Goal: Information Seeking & Learning: Learn about a topic

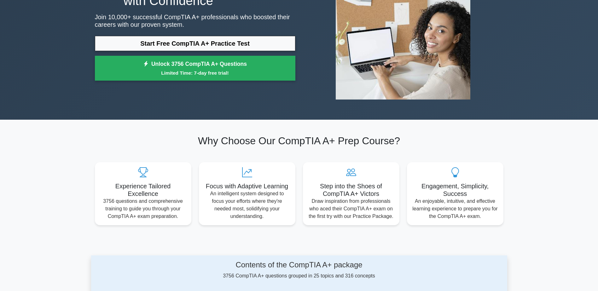
scroll to position [221, 0]
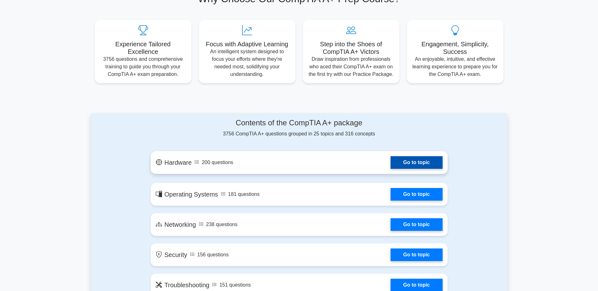
click at [391, 164] on link "Go to topic" at bounding box center [417, 162] width 52 height 13
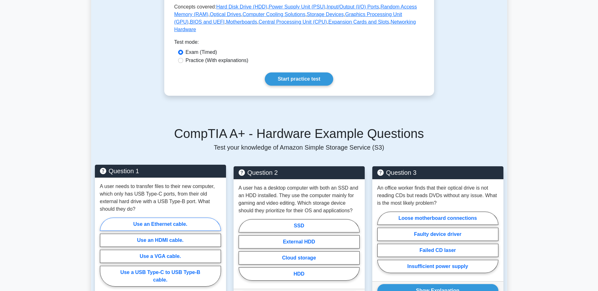
scroll to position [315, 0]
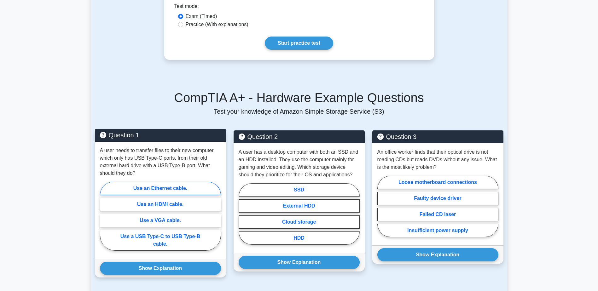
click at [165, 182] on label "Use an Ethernet cable." at bounding box center [160, 188] width 121 height 13
click at [104, 216] on input "Use an Ethernet cable." at bounding box center [102, 218] width 4 height 4
radio input "true"
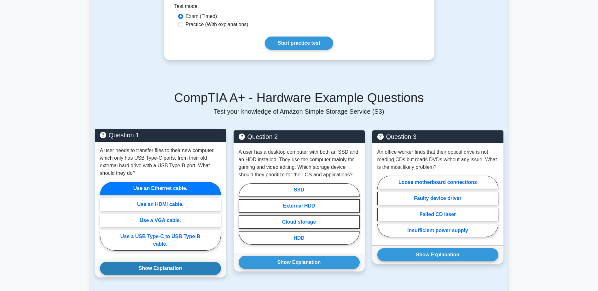
click at [164, 262] on button "Show Explanation" at bounding box center [160, 268] width 121 height 13
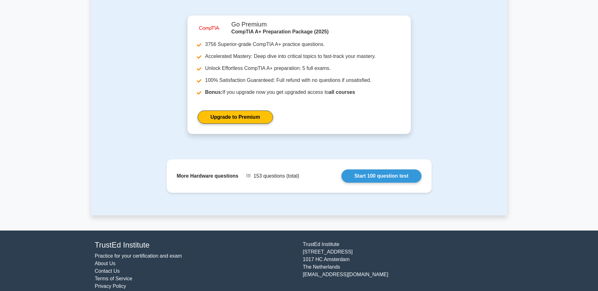
scroll to position [732, 0]
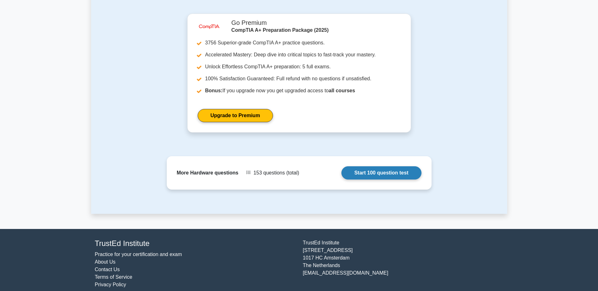
click at [365, 167] on link "Start 100 question test" at bounding box center [381, 172] width 80 height 13
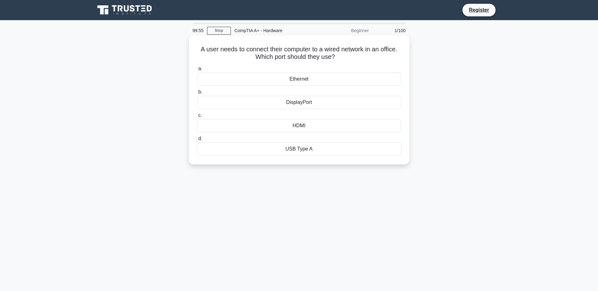
click at [295, 81] on div "Ethernet" at bounding box center [299, 78] width 204 height 13
click at [197, 71] on input "a. Ethernet" at bounding box center [197, 69] width 0 height 4
